Goal: Find specific page/section: Find specific page/section

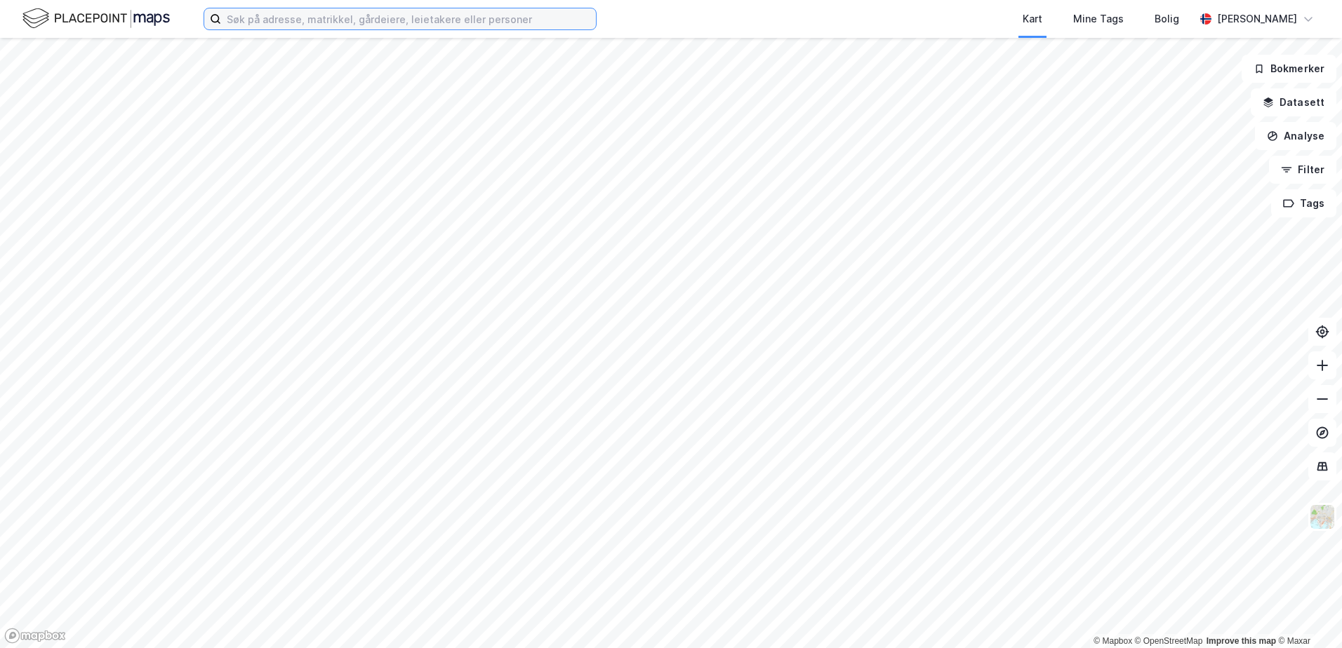
click at [288, 23] on input at bounding box center [408, 18] width 375 height 21
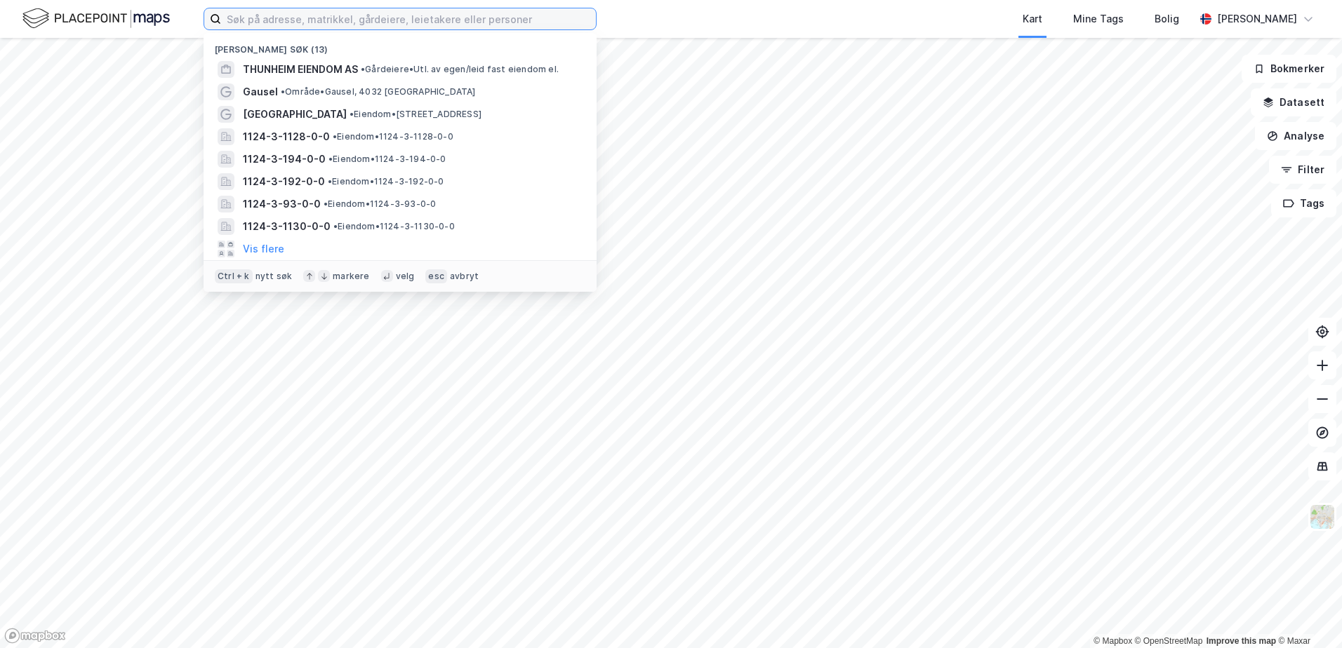
click at [267, 20] on input at bounding box center [408, 18] width 375 height 21
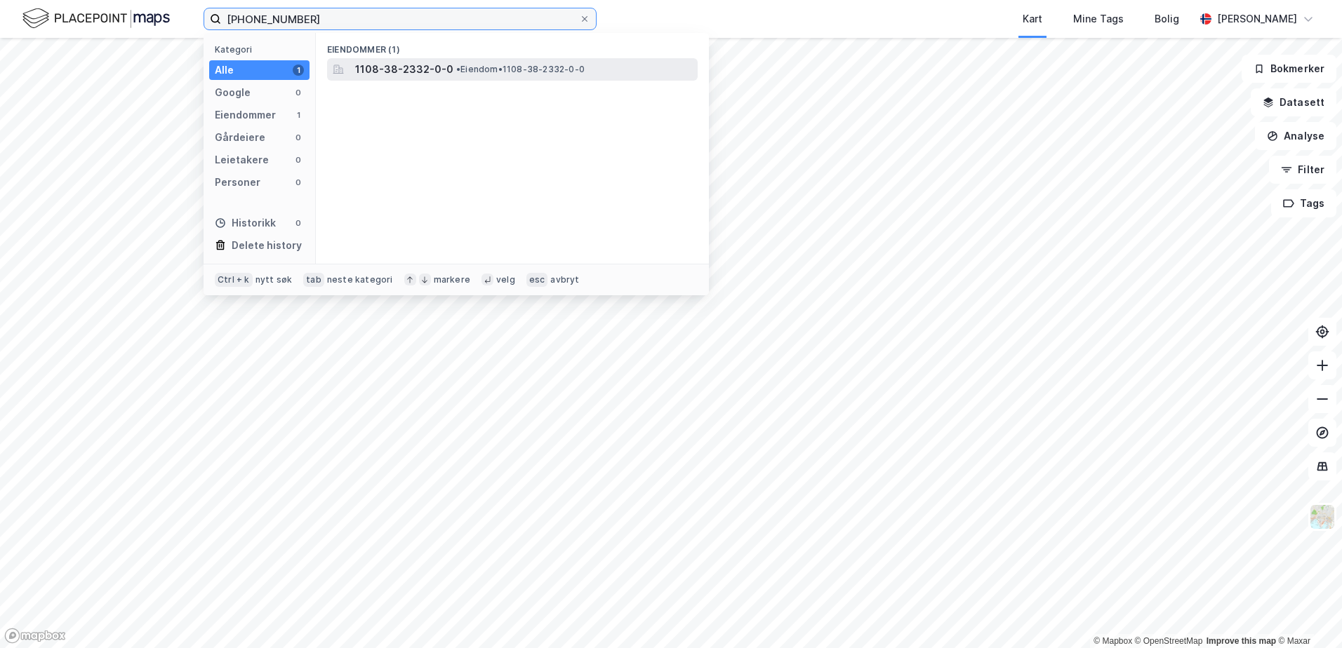
type input "[PHONE_NUMBER]"
click at [427, 69] on span "1108-38-2332-0-0" at bounding box center [404, 69] width 98 height 17
